Goal: Find specific page/section: Find specific page/section

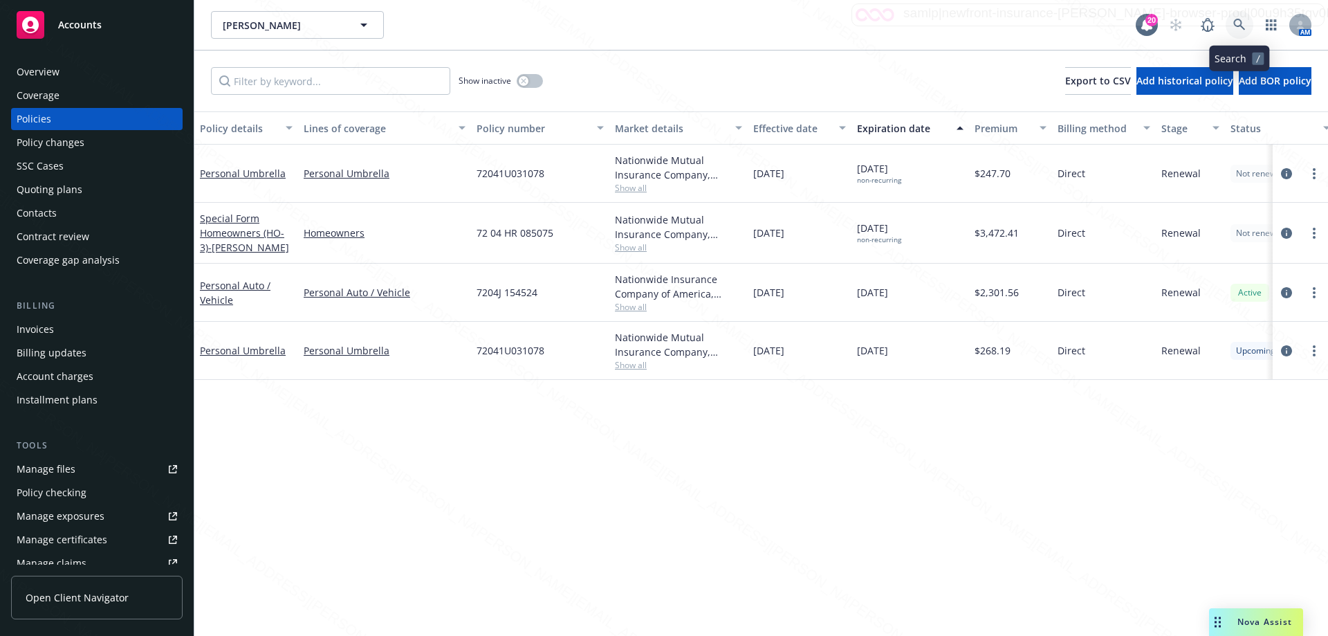
click at [1239, 24] on icon at bounding box center [1239, 25] width 12 height 12
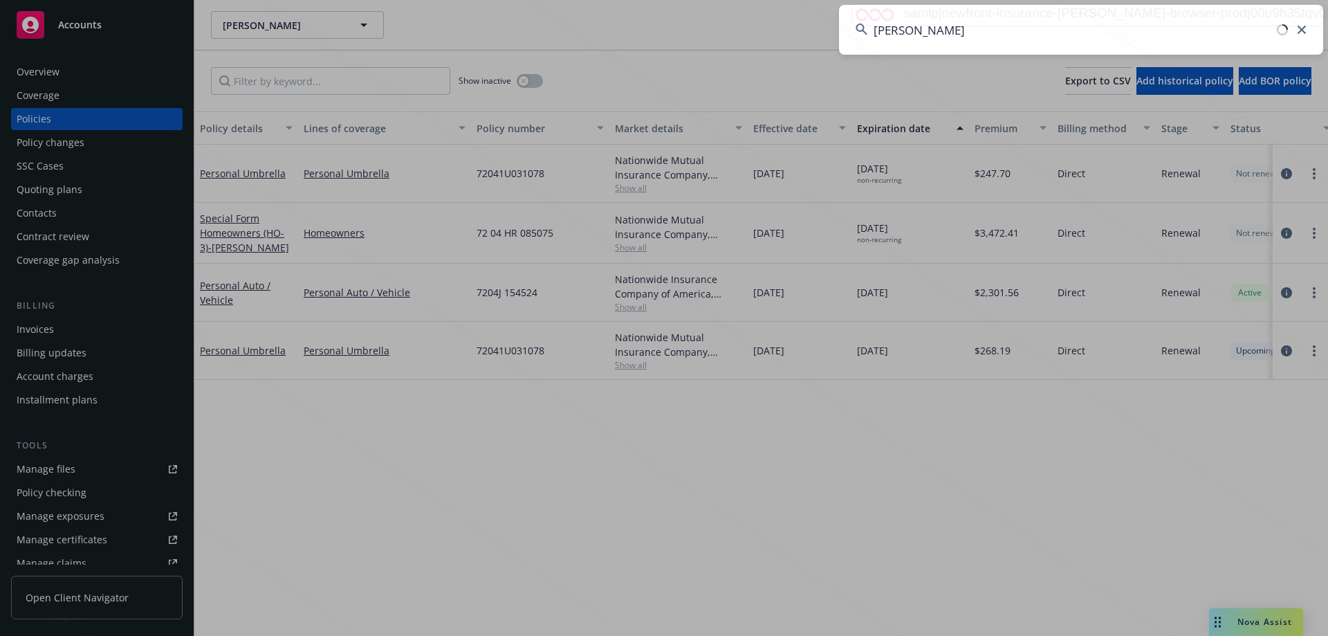
type input "[PERSON_NAME]"
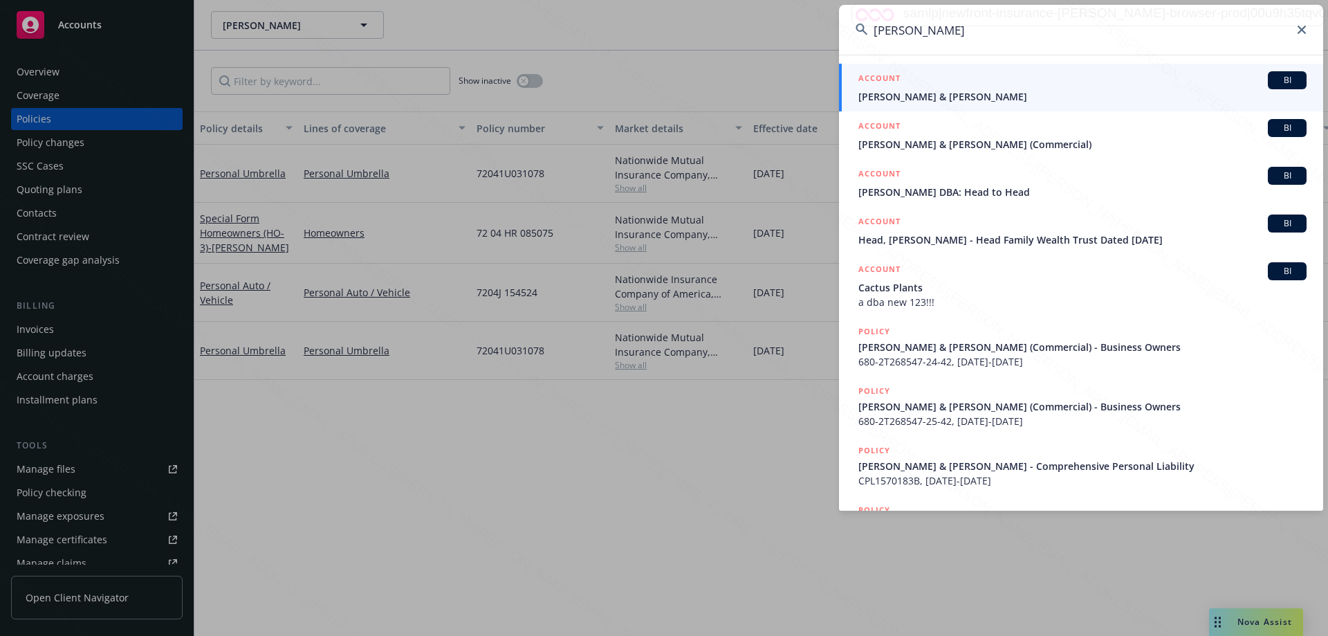
click at [943, 90] on span "[PERSON_NAME] & [PERSON_NAME]" at bounding box center [1082, 96] width 448 height 15
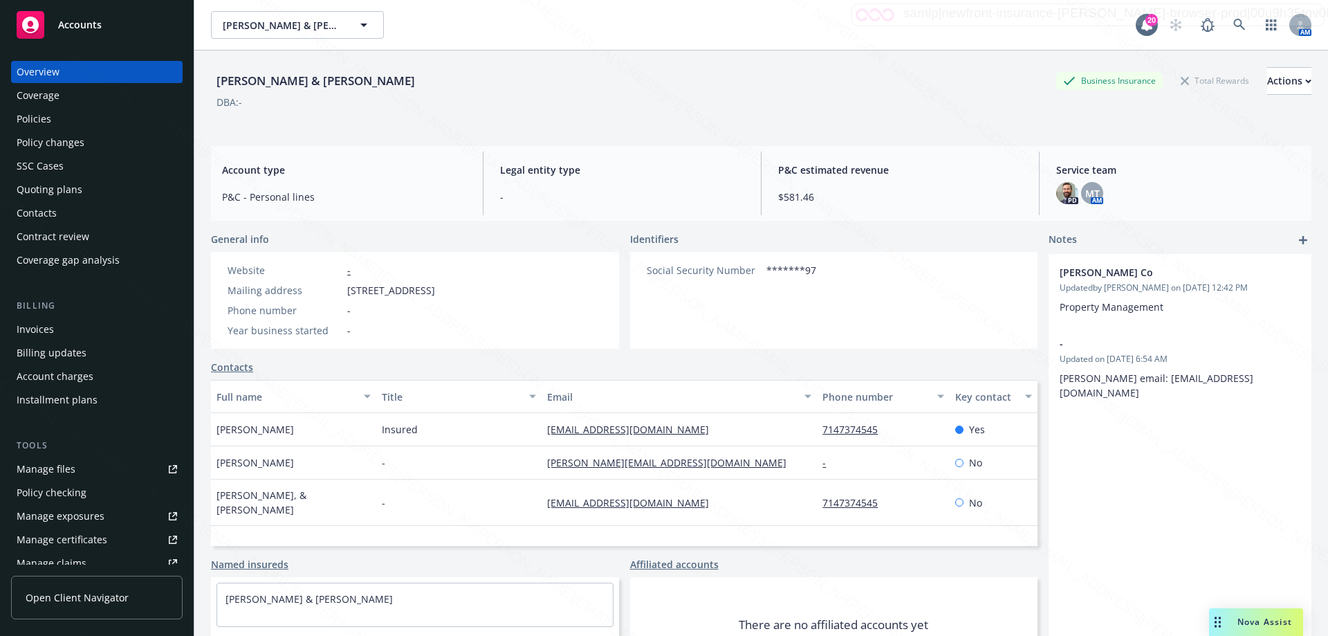
click at [48, 118] on div "Policies" at bounding box center [34, 119] width 35 height 22
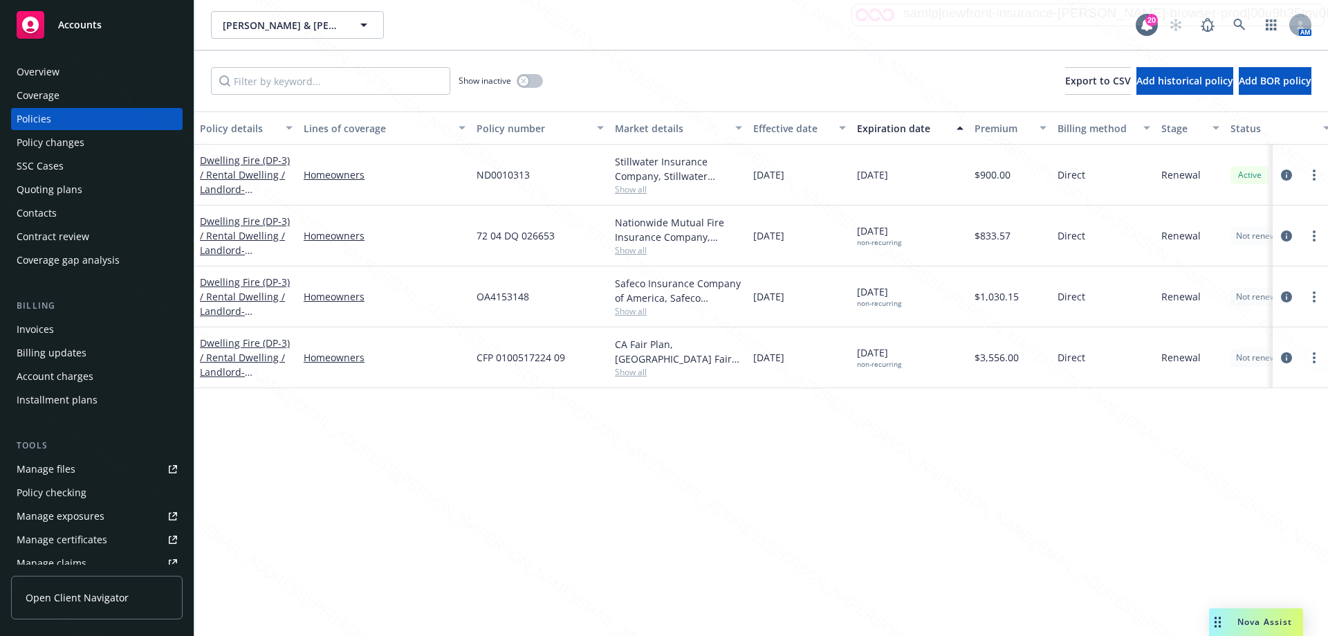
click at [36, 71] on div "Overview" at bounding box center [38, 72] width 43 height 22
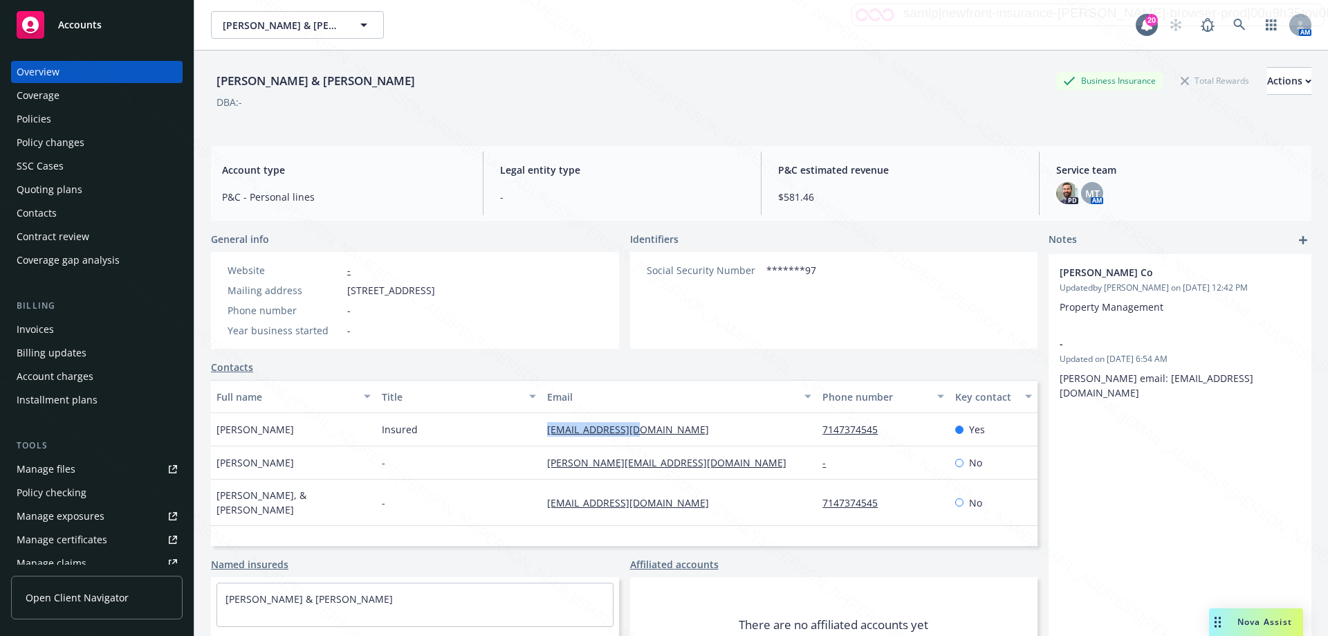
drag, startPoint x: 535, startPoint y: 430, endPoint x: 643, endPoint y: 434, distance: 107.3
click at [643, 434] on div "[PERSON_NAME] Insured [EMAIL_ADDRESS][DOMAIN_NAME] 7147374545 Yes" at bounding box center [624, 429] width 827 height 33
copy div "[EMAIL_ADDRESS][DOMAIN_NAME]"
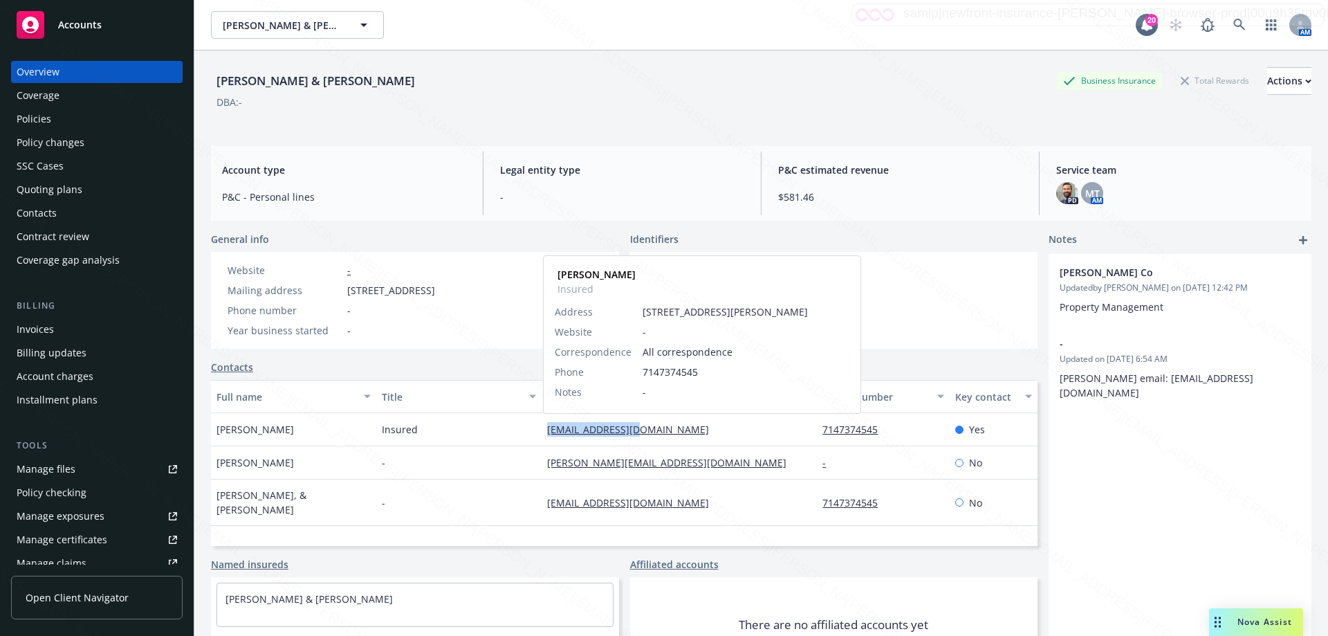
copy div "[EMAIL_ADDRESS][DOMAIN_NAME]"
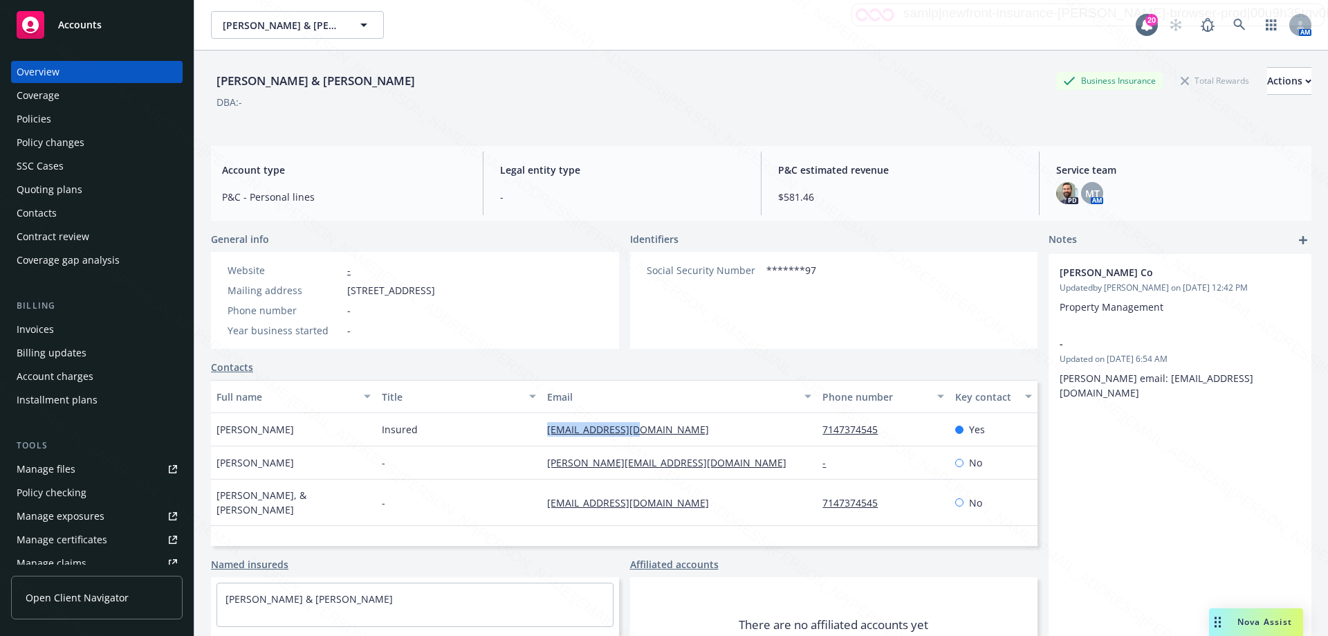
click at [1186, 483] on div "[PERSON_NAME] Co Updated by [PERSON_NAME] on [DATE] 12:42 PM Property Managemen…" at bounding box center [1180, 479] width 263 height 450
click at [1233, 26] on icon at bounding box center [1239, 25] width 12 height 12
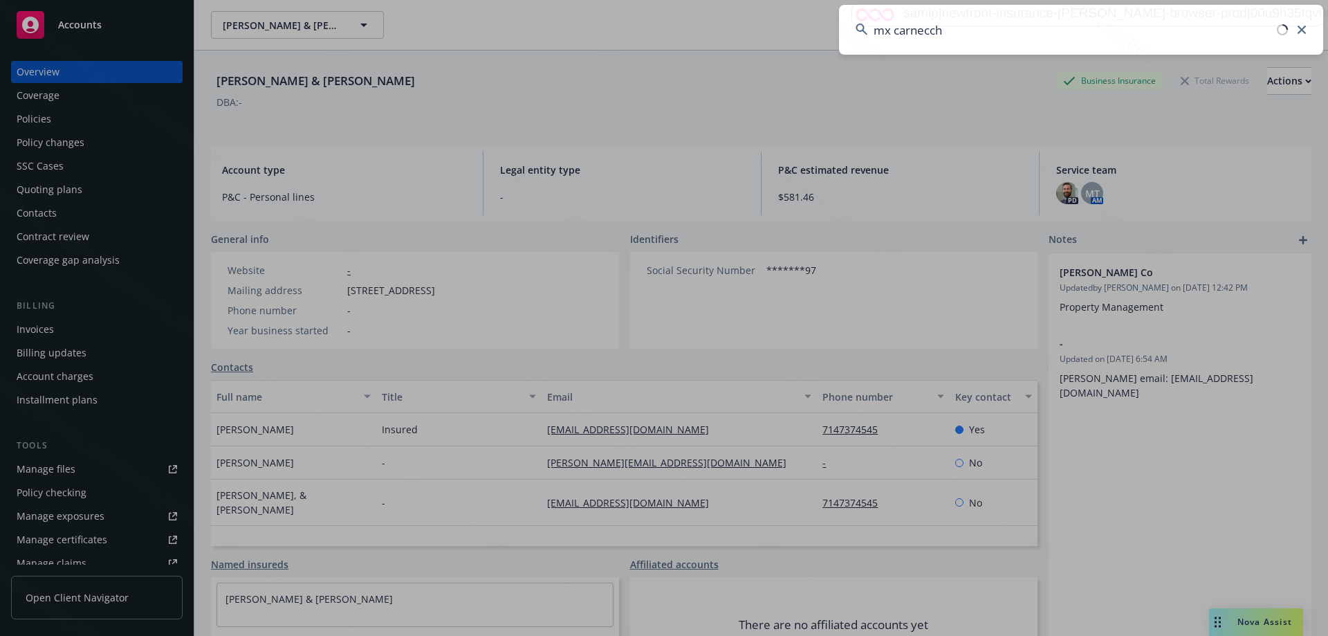
type input "mx carnecchi"
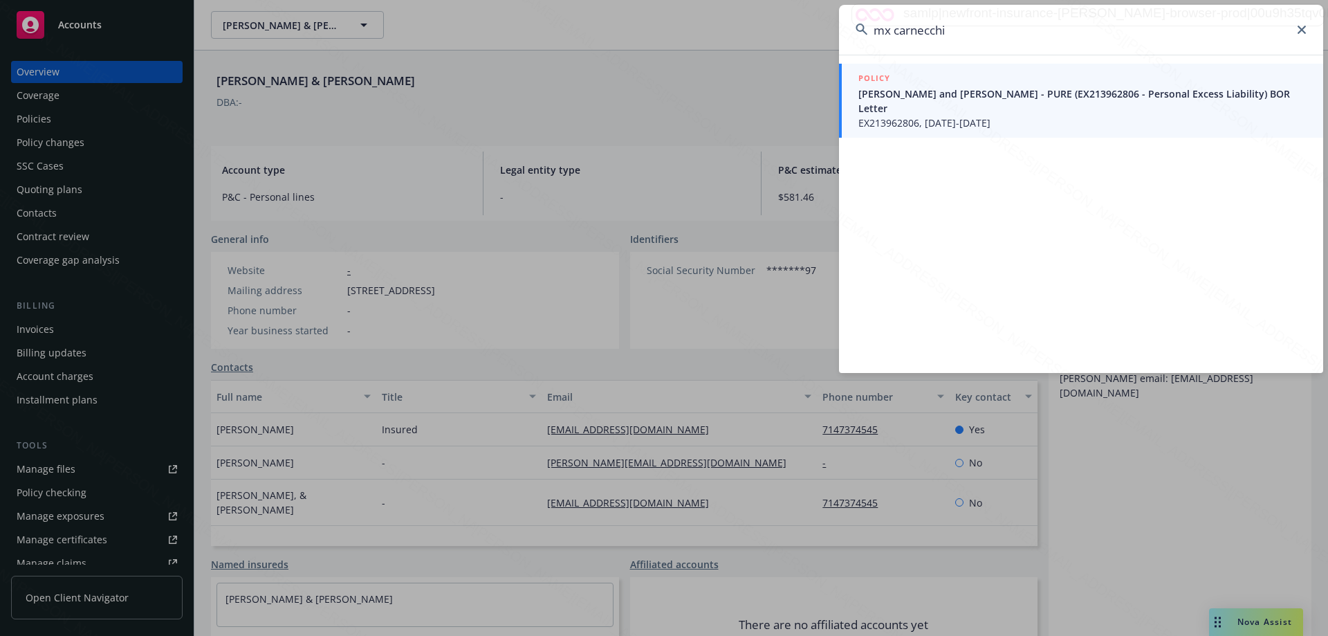
click at [1038, 91] on span "[PERSON_NAME] and [PERSON_NAME] - PURE (EX213962806 - Personal Excess Liability…" at bounding box center [1082, 100] width 448 height 29
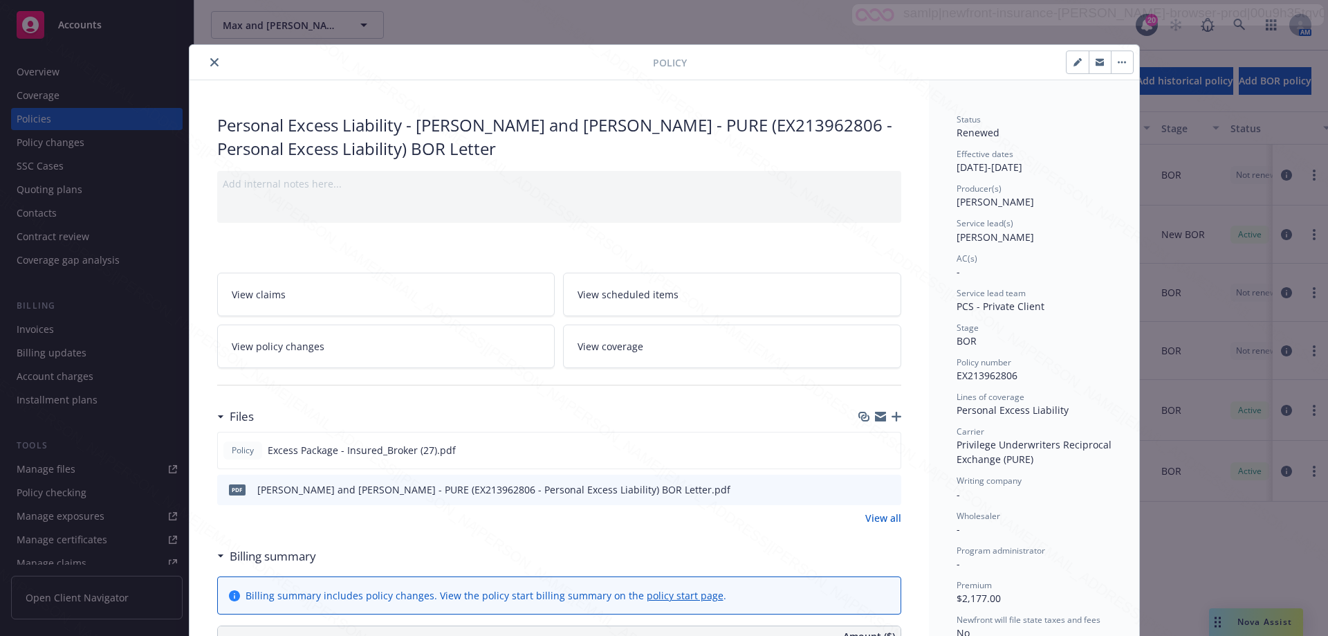
click at [212, 65] on icon "close" at bounding box center [214, 62] width 8 height 8
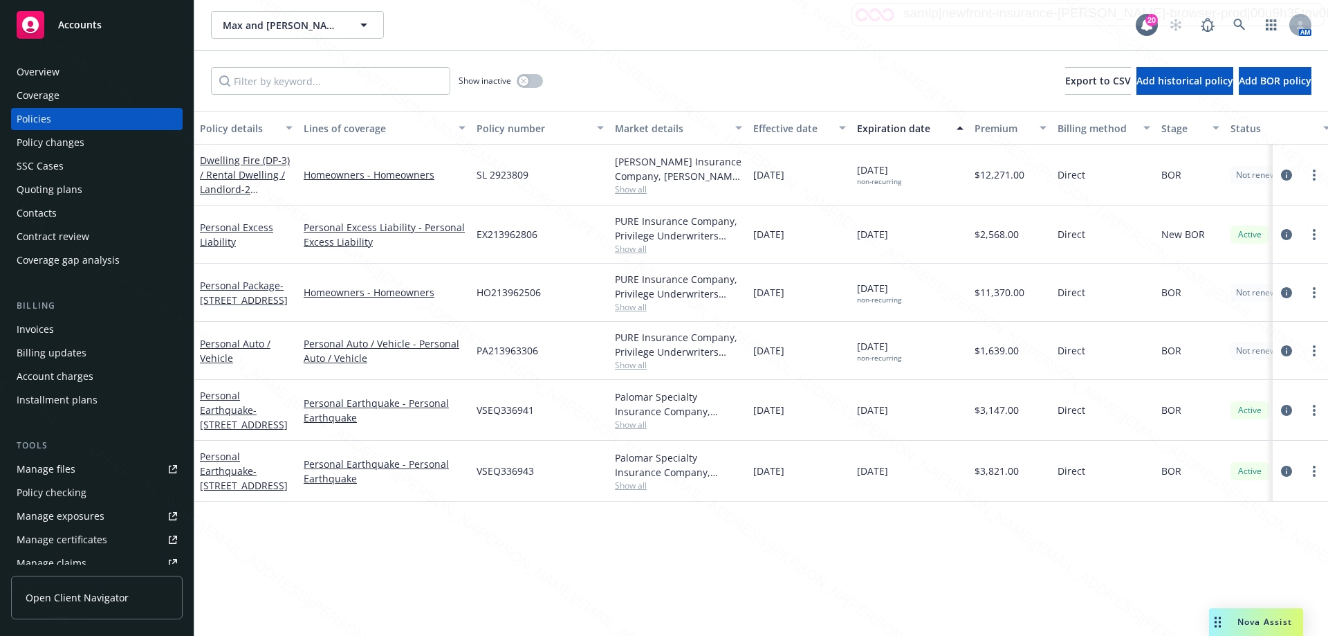
click at [42, 68] on div "Overview" at bounding box center [38, 72] width 43 height 22
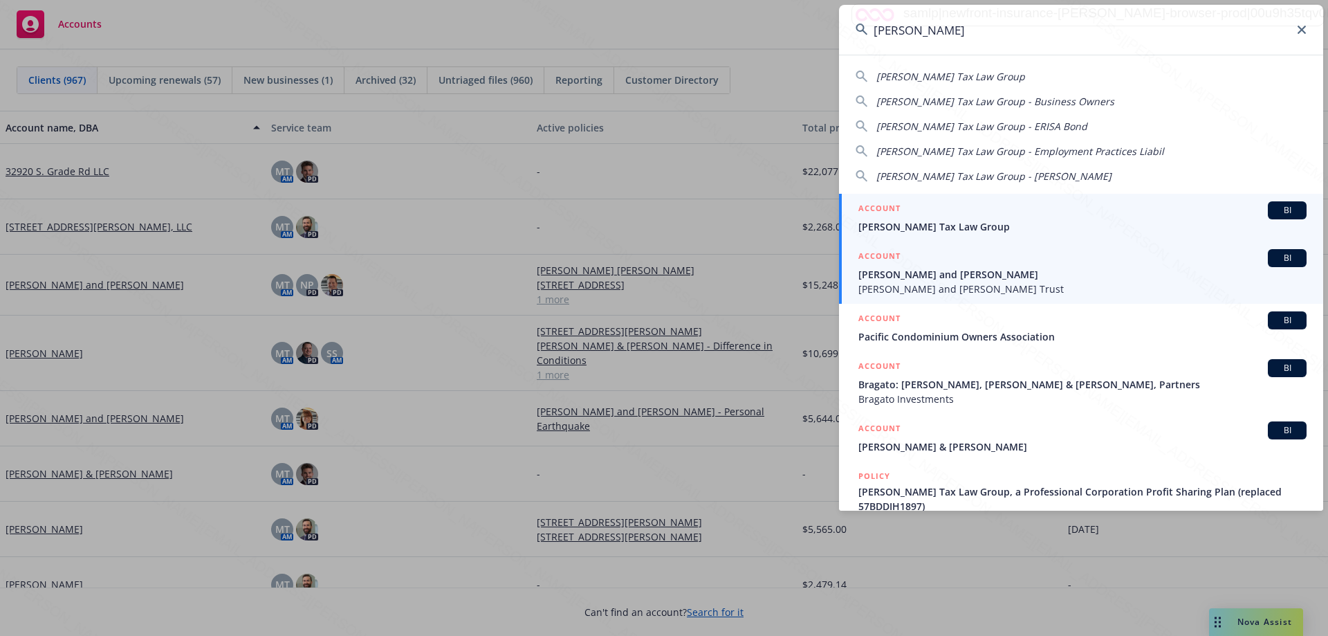
type input "brager"
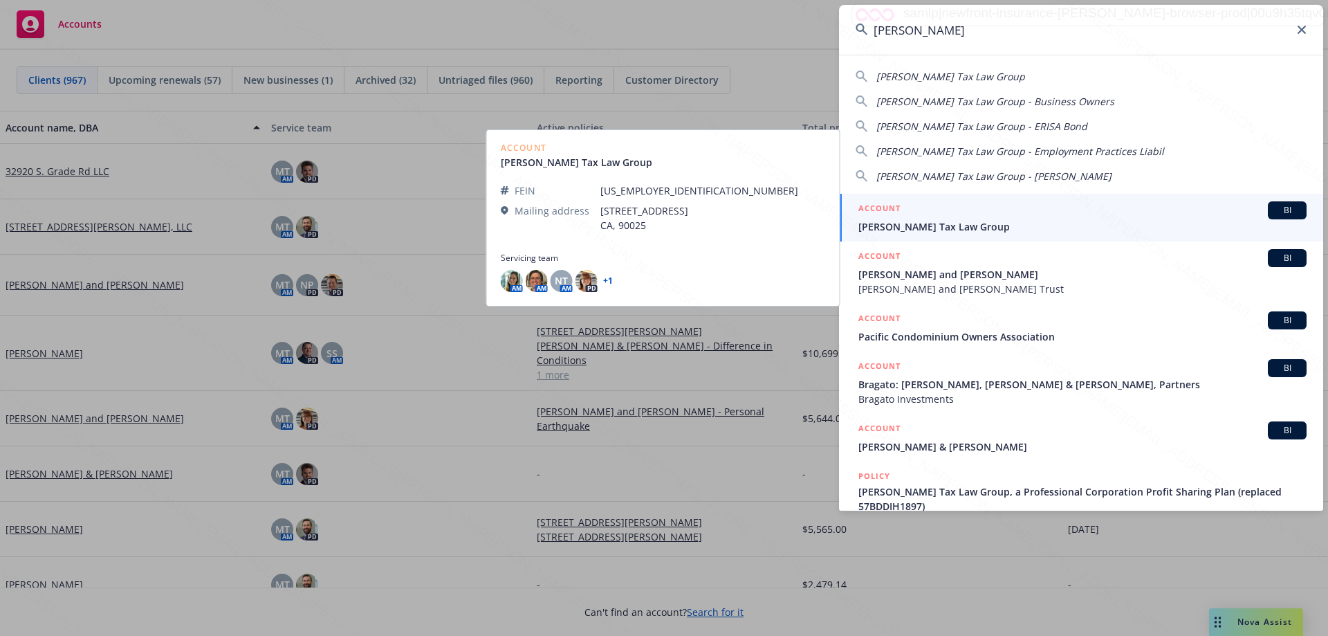
click at [918, 270] on span "Dennis Neal and Marcia Jean Brager" at bounding box center [1082, 274] width 448 height 15
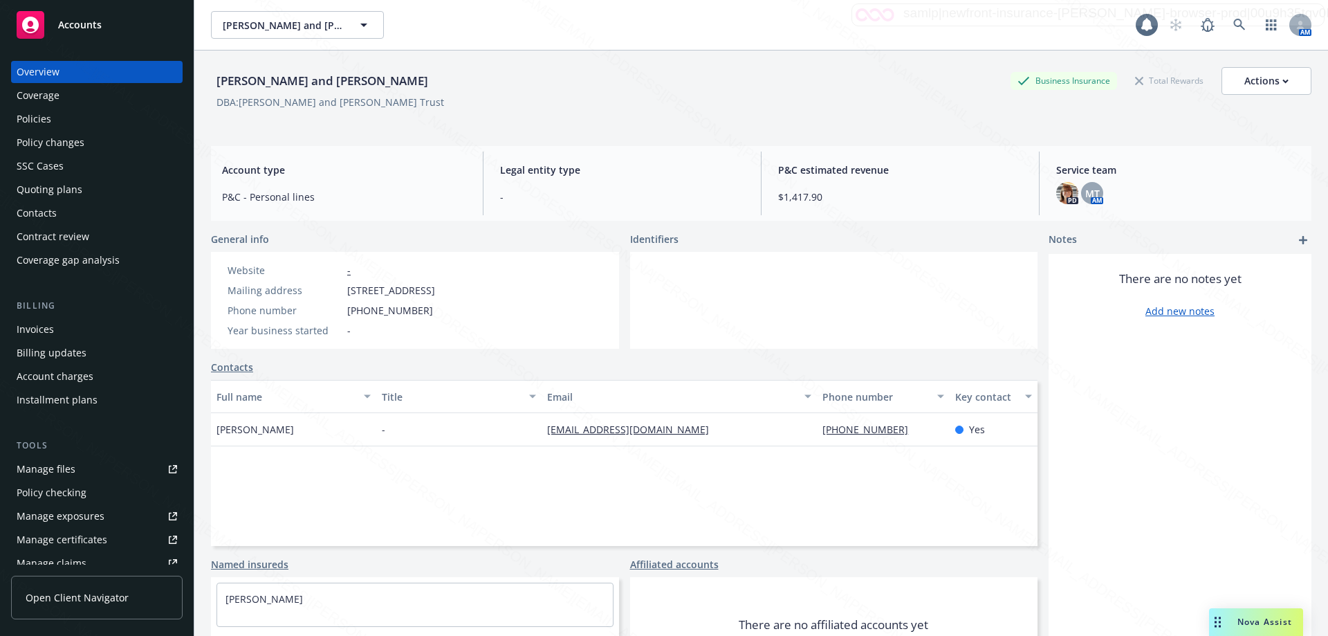
click at [15, 118] on link "Policies" at bounding box center [97, 119] width 172 height 22
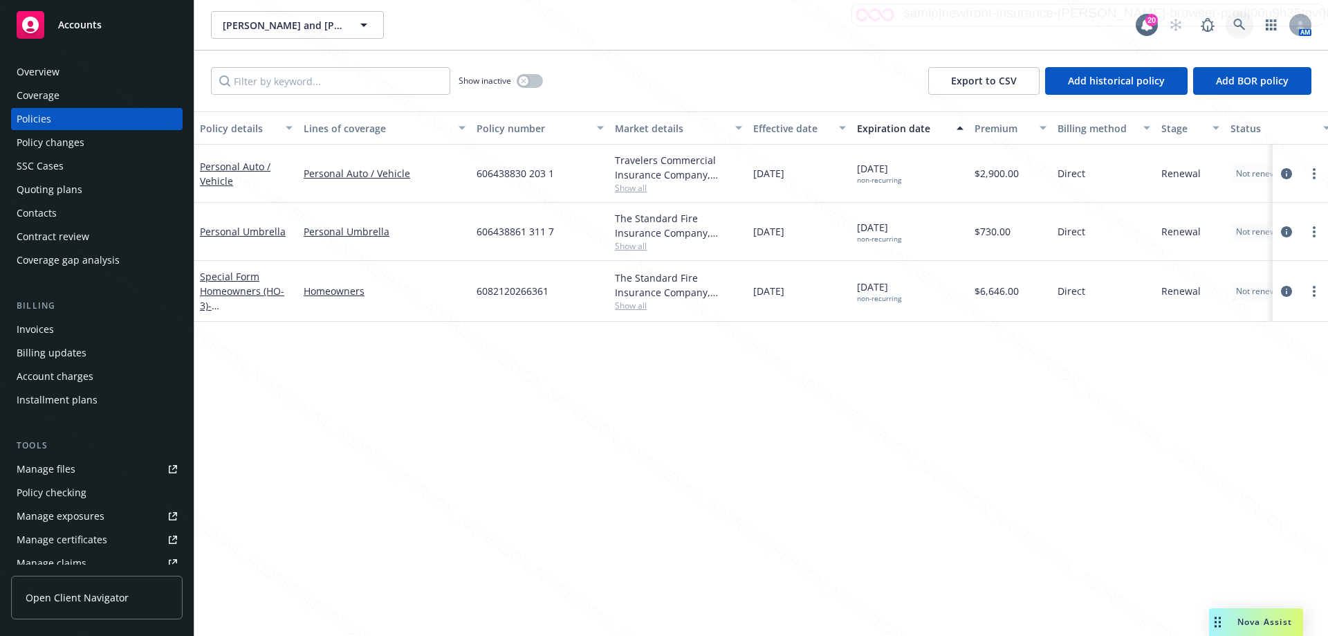
click at [1243, 25] on icon at bounding box center [1239, 25] width 12 height 12
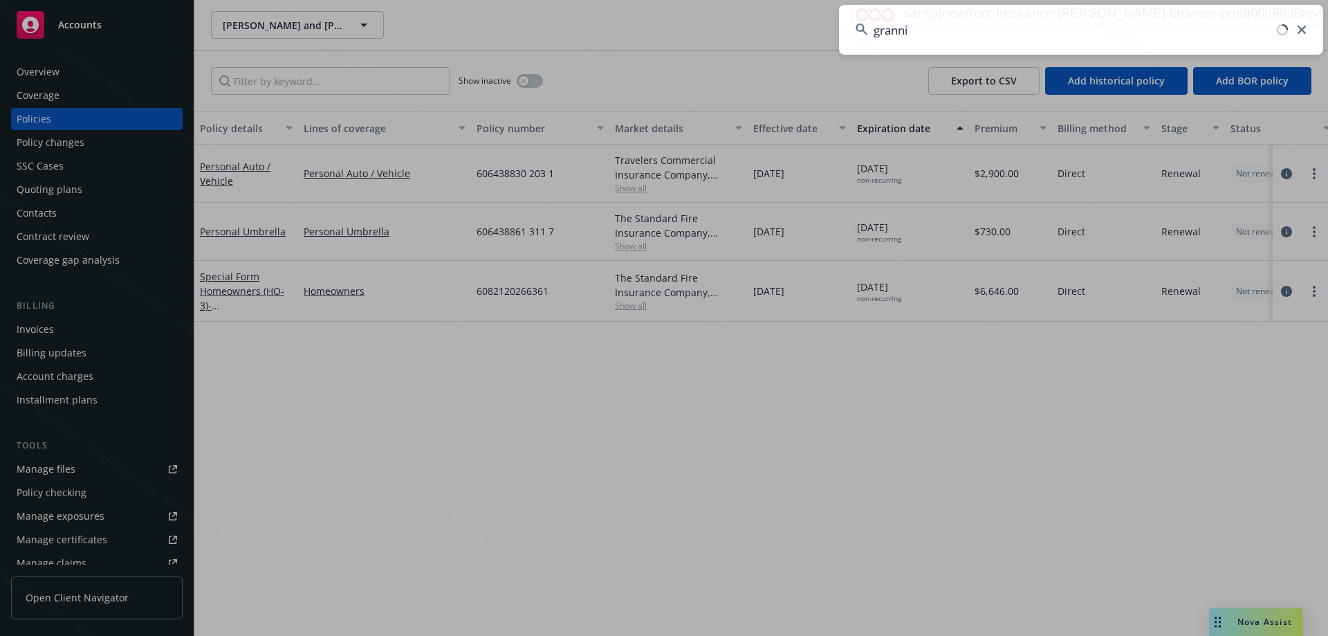
type input "grannis"
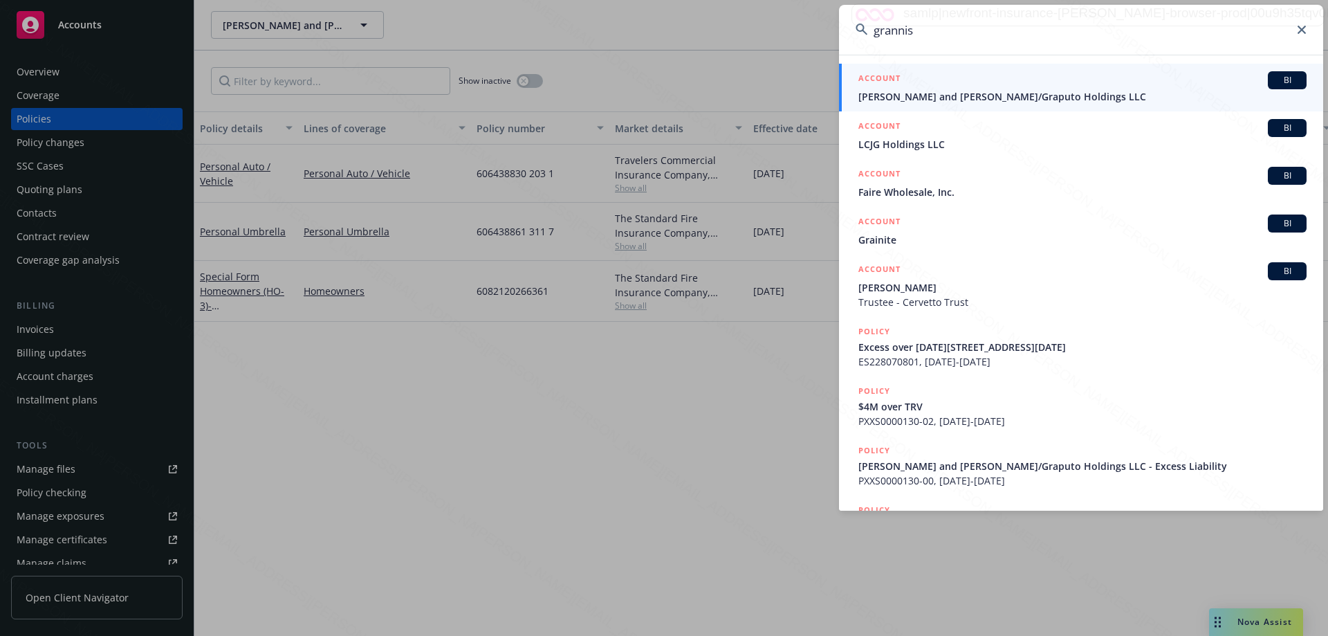
click at [916, 93] on span "Jeffrey Grannis and Louis Caputo/Graputo Holdings LLC" at bounding box center [1082, 96] width 448 height 15
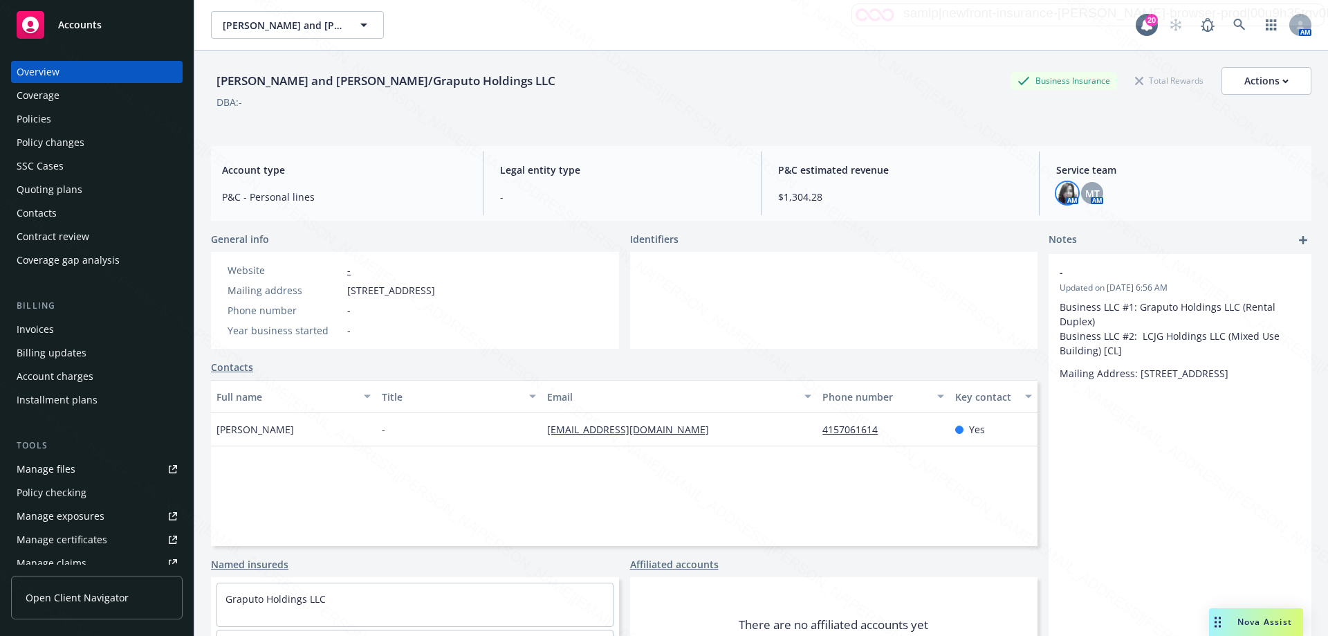
click at [1062, 201] on img at bounding box center [1067, 193] width 22 height 22
click at [1085, 197] on span "MT" at bounding box center [1092, 193] width 15 height 15
